Goal: Information Seeking & Learning: Find specific fact

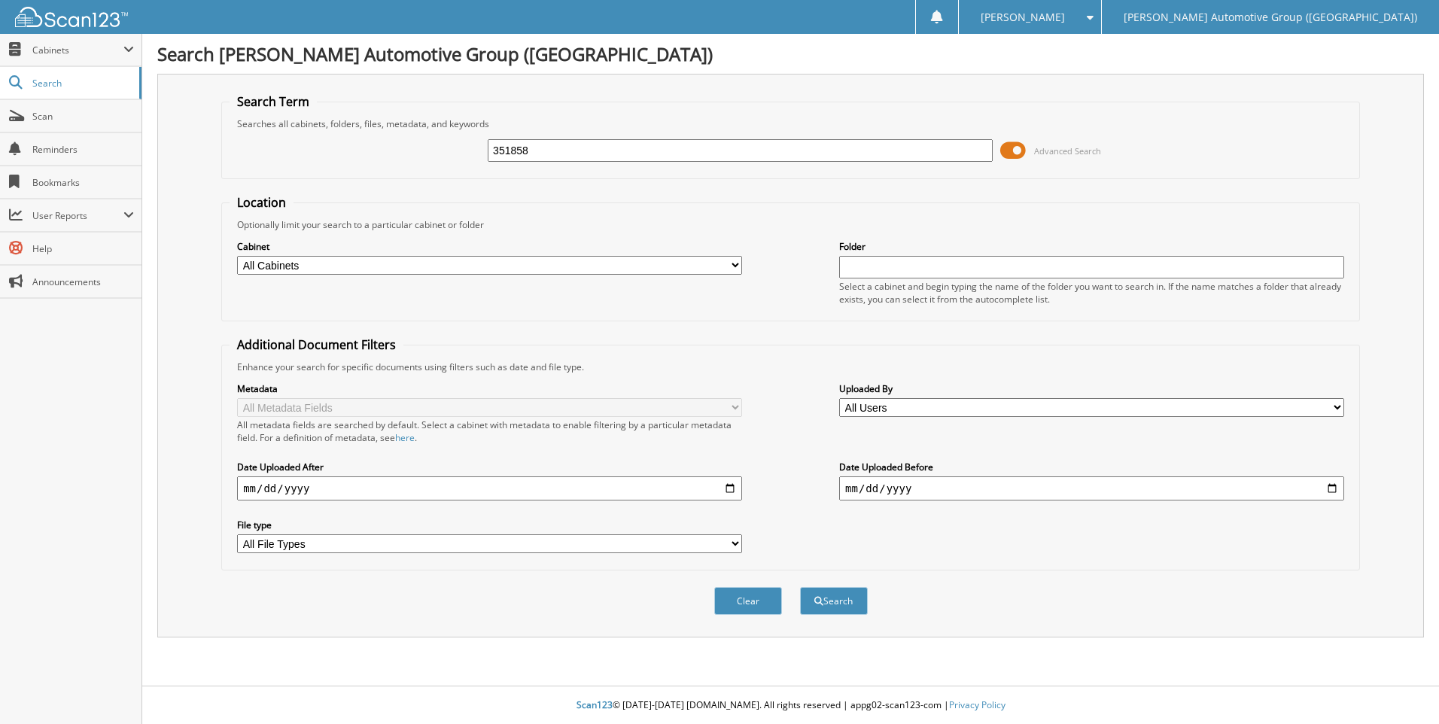
type input "351858"
click at [800, 587] on button "Search" at bounding box center [834, 601] width 68 height 28
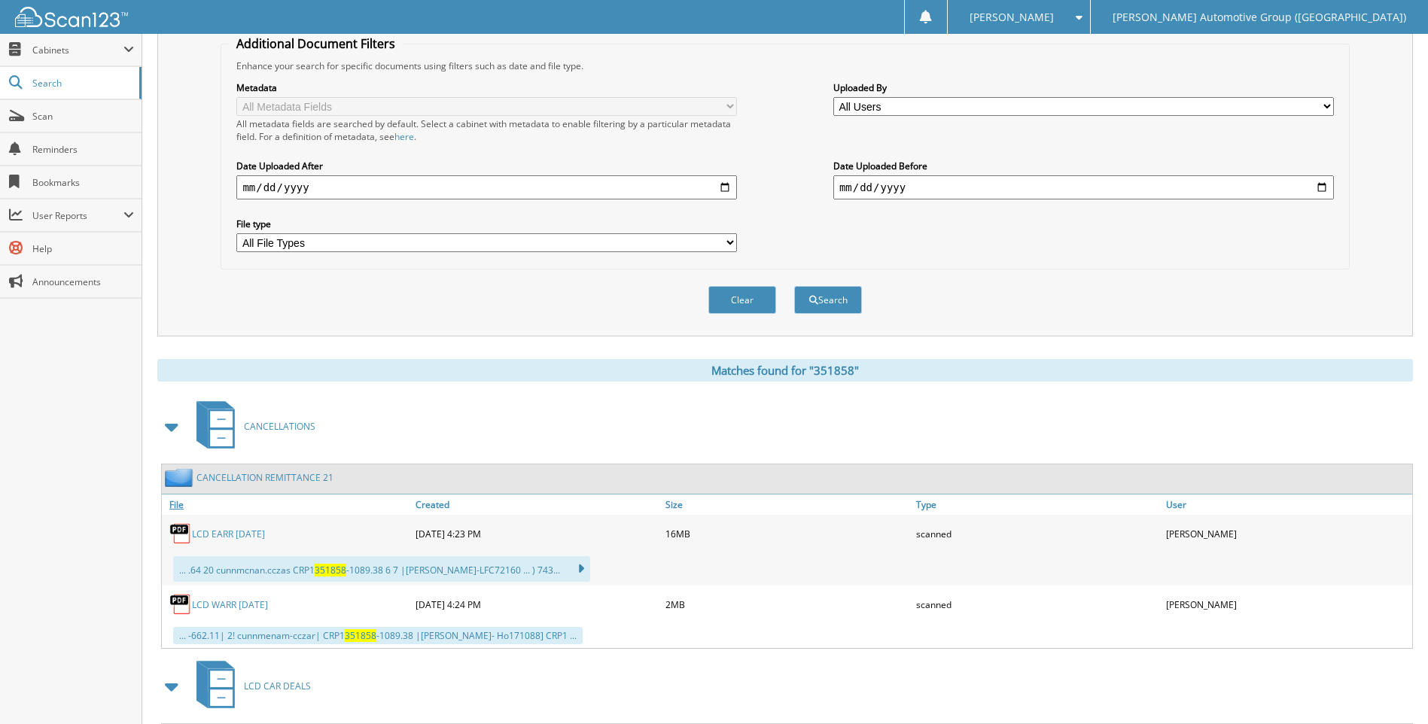
scroll to position [524, 0]
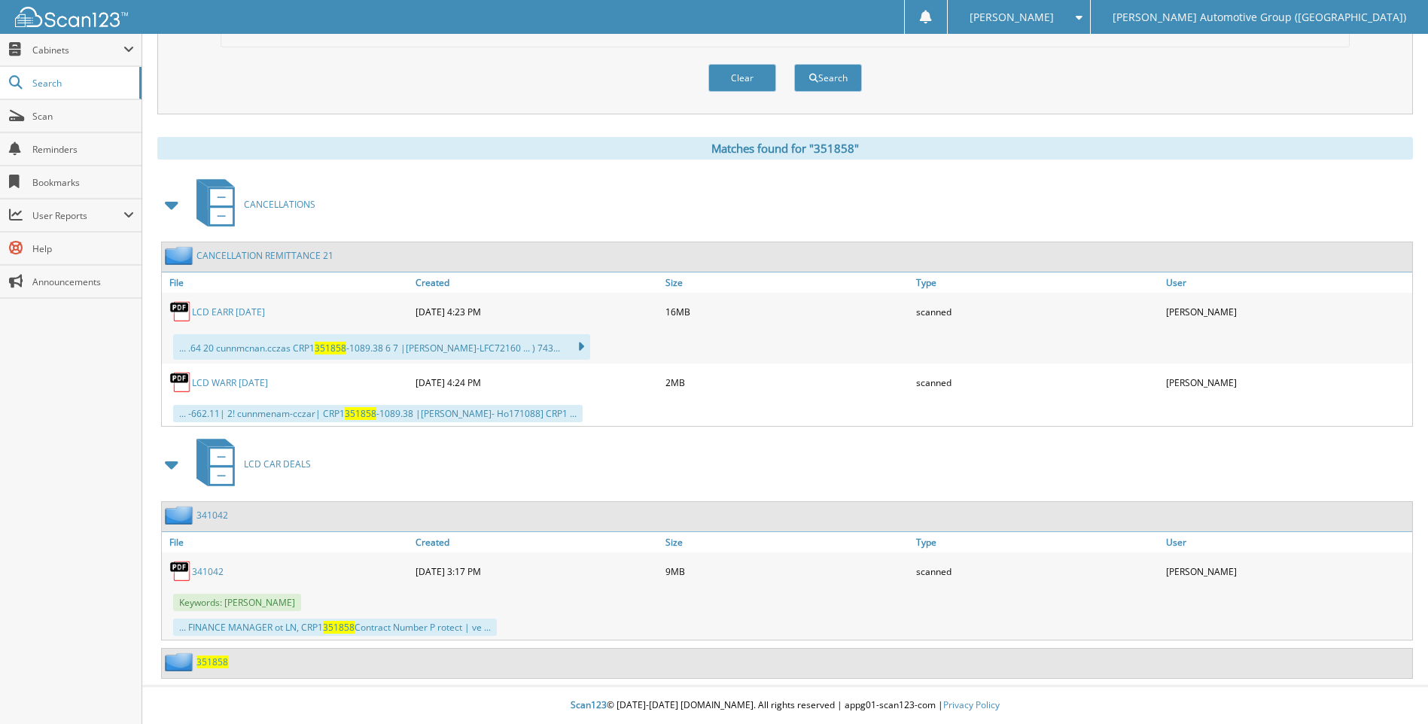
click at [207, 661] on span "351858" at bounding box center [212, 662] width 32 height 13
